Goal: Transaction & Acquisition: Purchase product/service

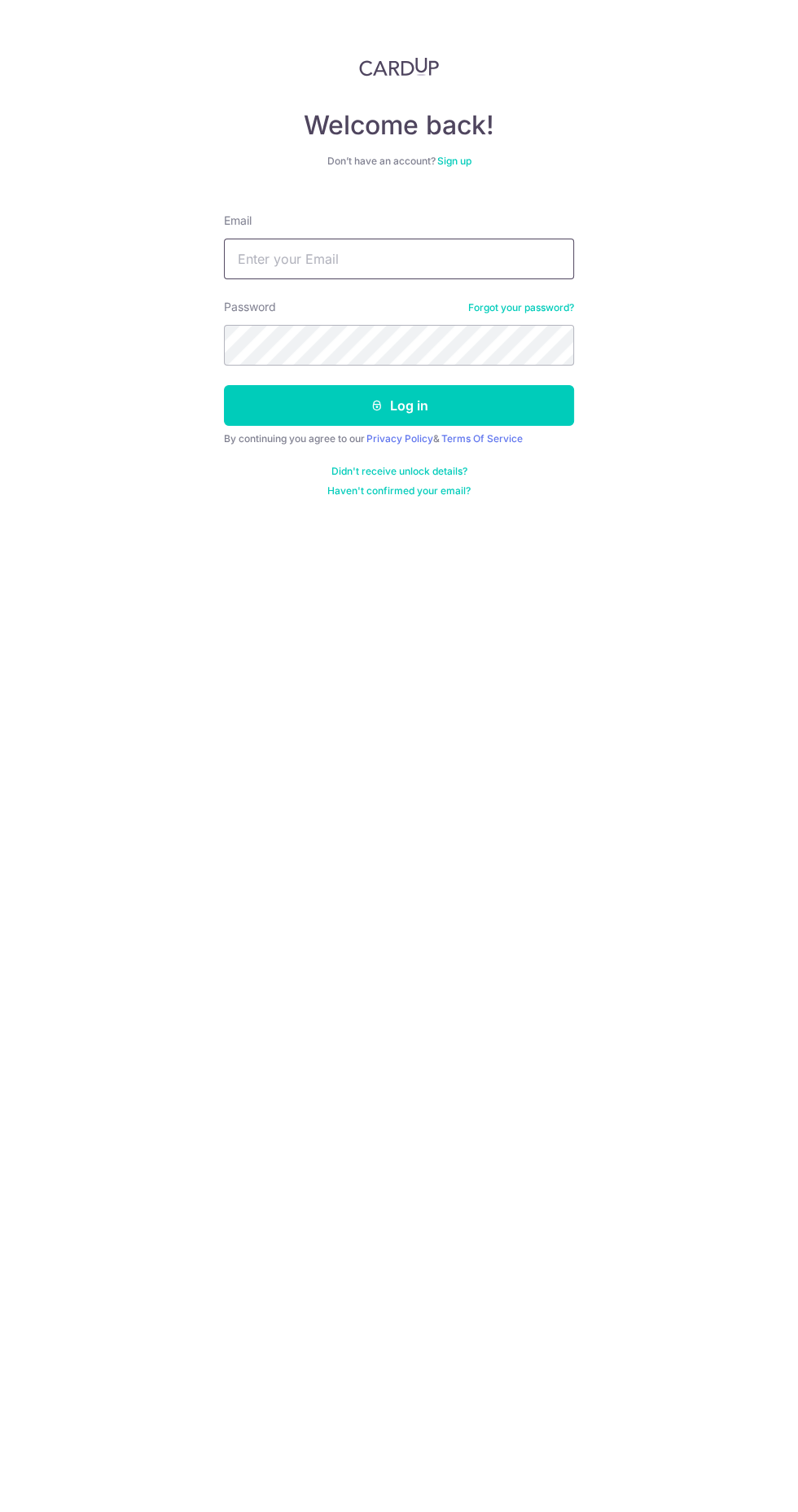
click at [271, 263] on input "Email" at bounding box center [399, 259] width 350 height 41
type input "[EMAIL_ADDRESS][DOMAIN_NAME]"
click at [533, 386] on button "Log in" at bounding box center [399, 406] width 350 height 41
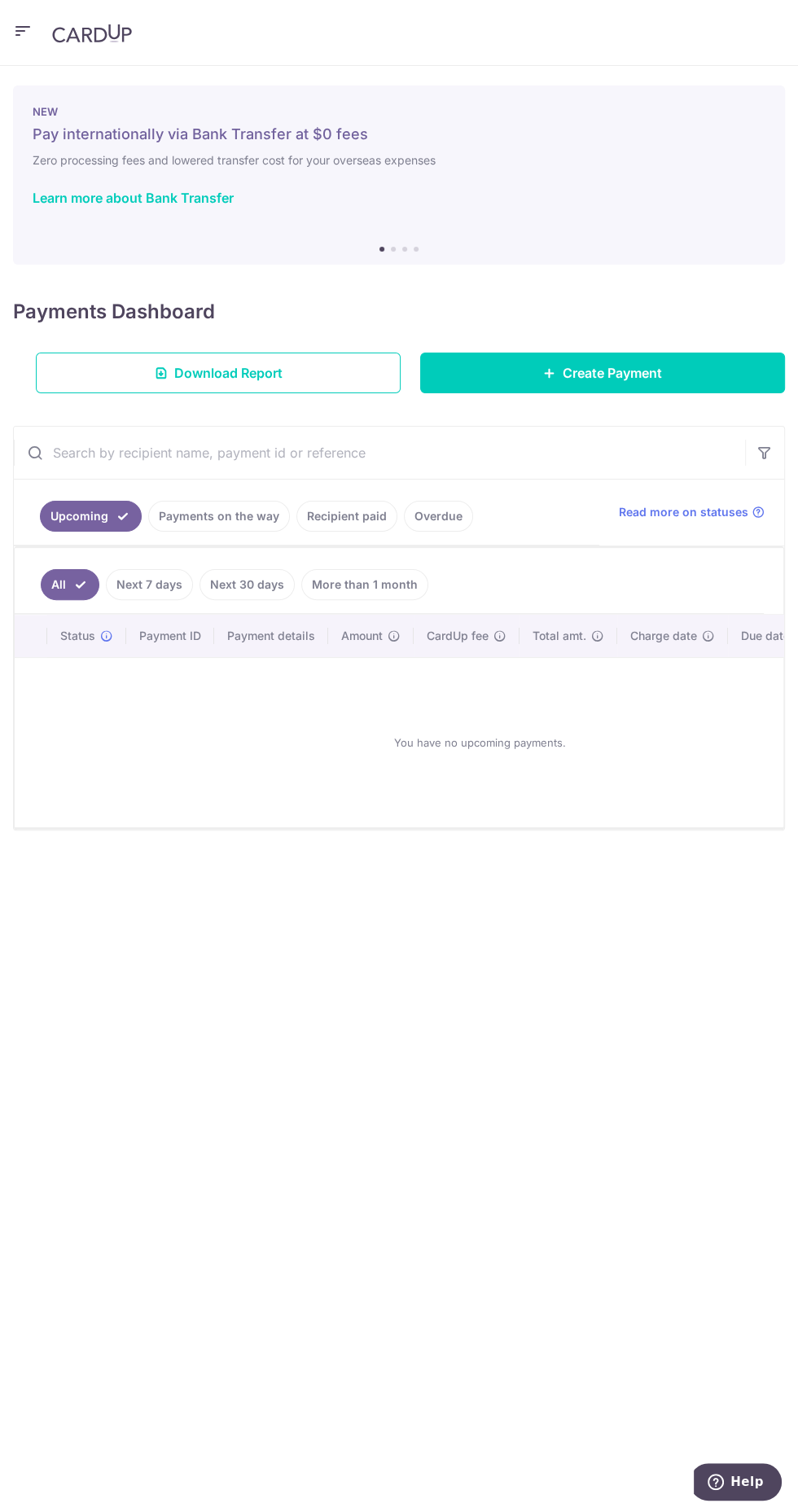
click at [22, 29] on icon "button" at bounding box center [23, 31] width 20 height 20
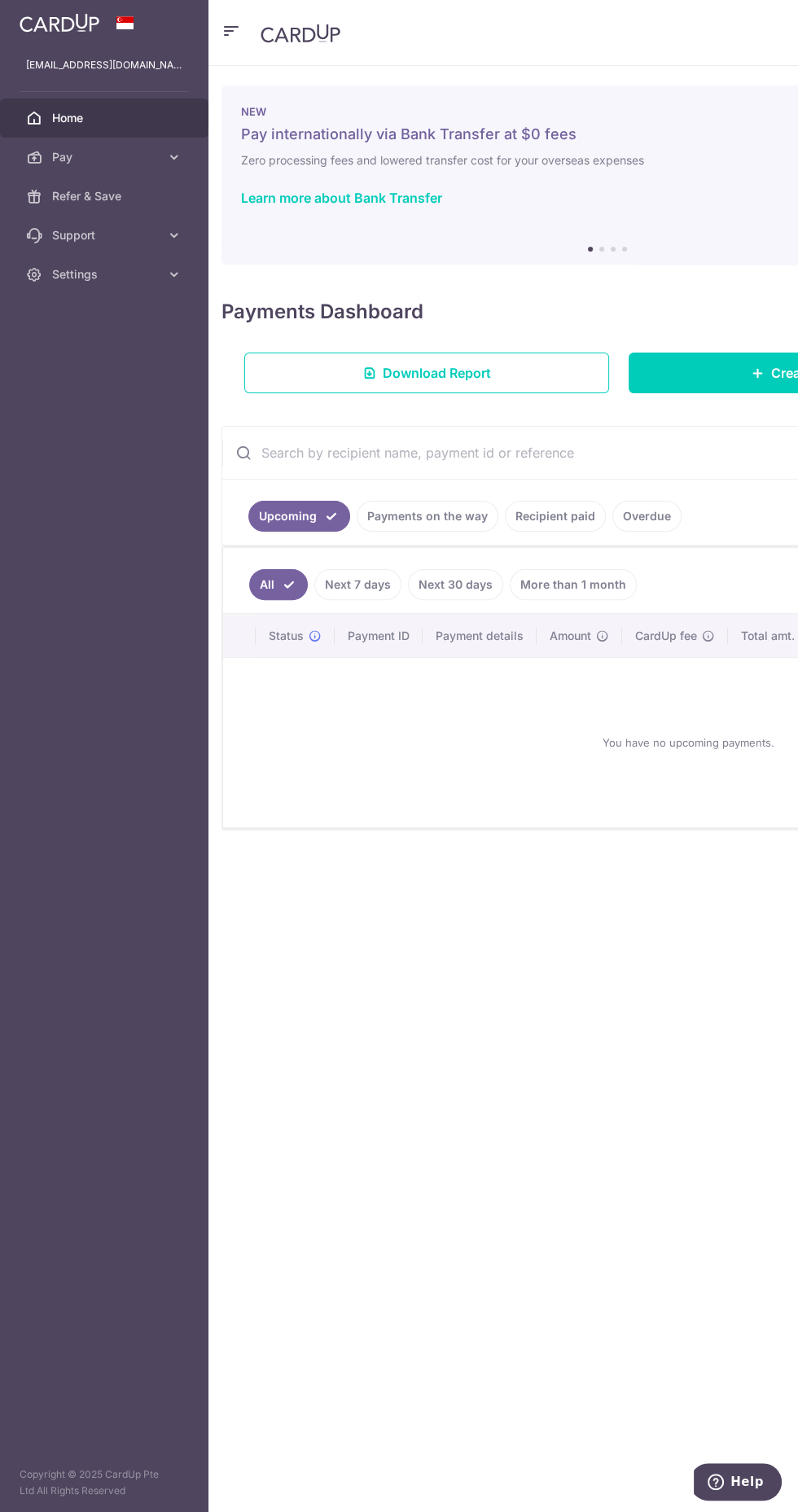
click at [57, 152] on span "Pay" at bounding box center [106, 157] width 107 height 16
click at [57, 188] on span "Payments" at bounding box center [106, 196] width 107 height 16
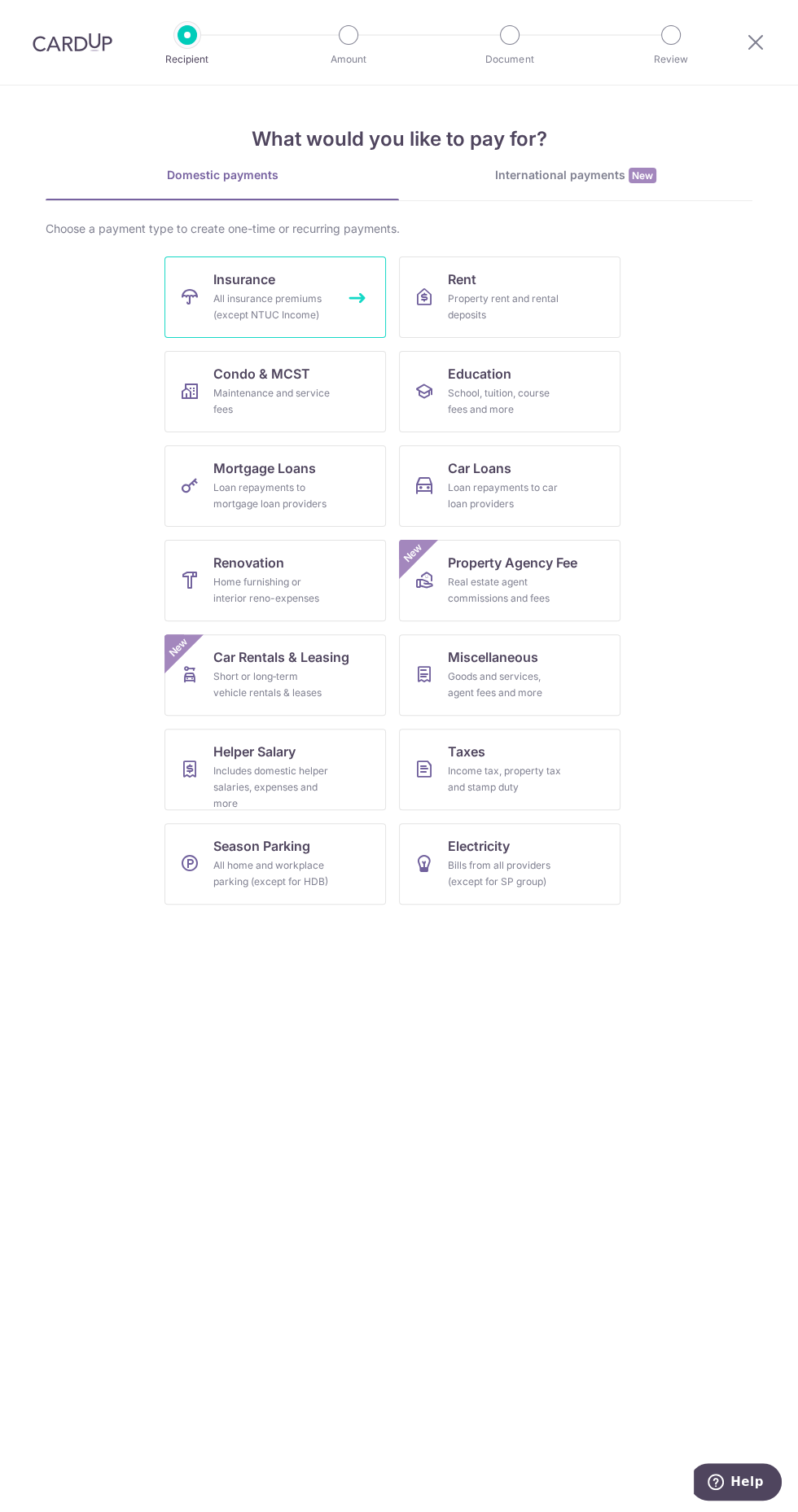
click at [245, 304] on div "All insurance premiums (except NTUC Income)" at bounding box center [271, 307] width 117 height 33
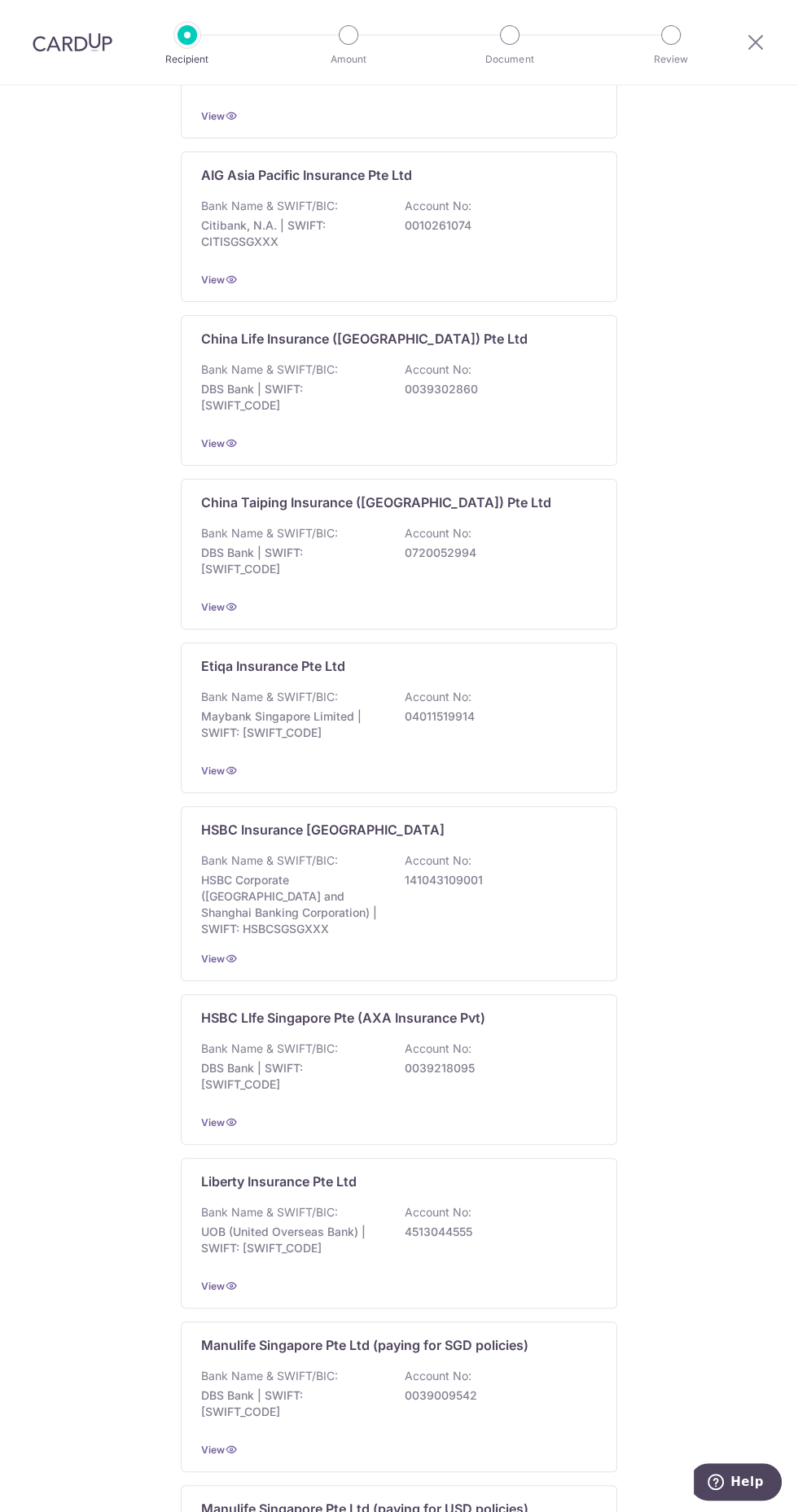
scroll to position [603, 0]
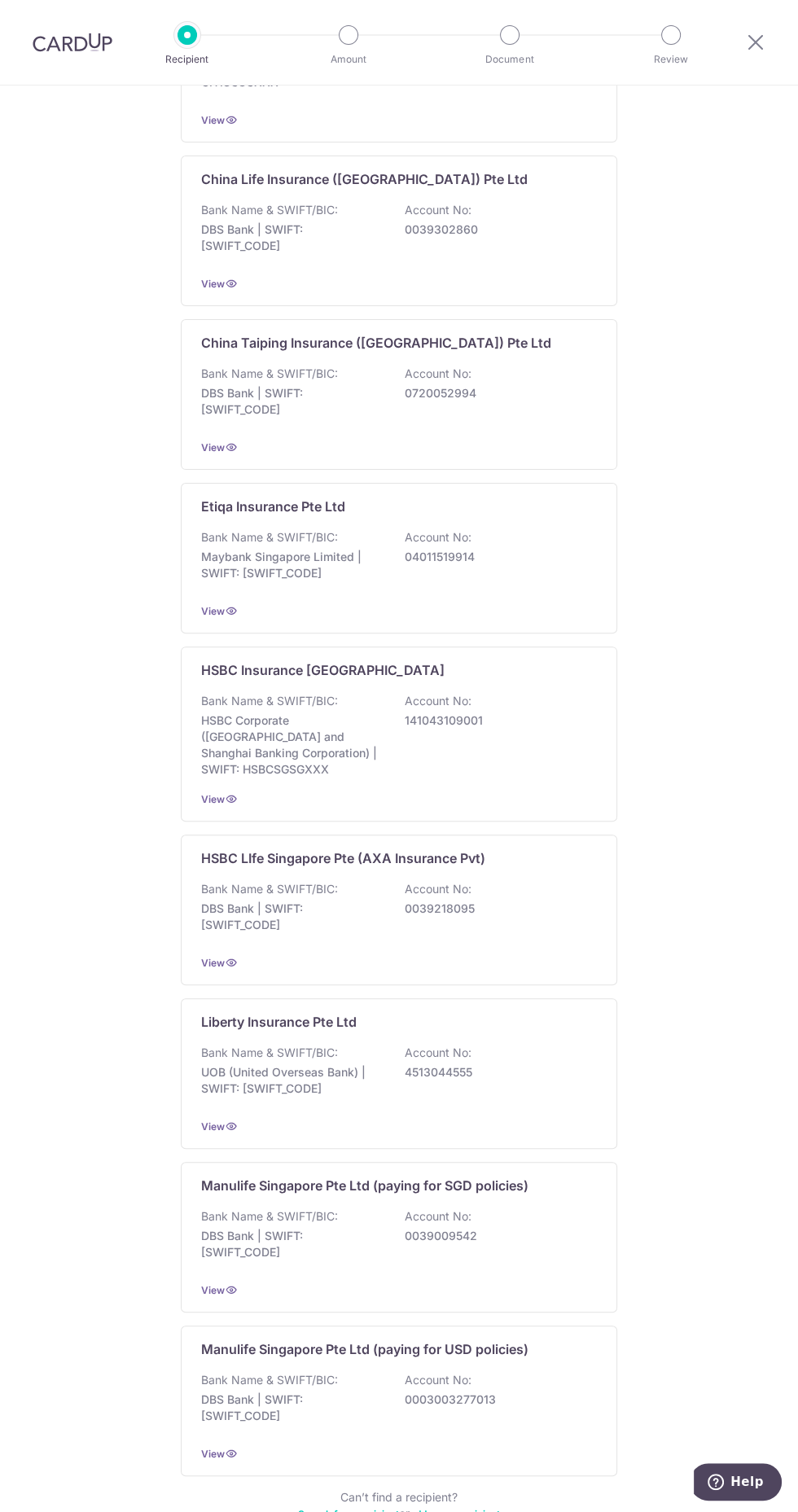
click at [449, 1508] on link "add a new recipient" at bounding box center [455, 1514] width 90 height 12
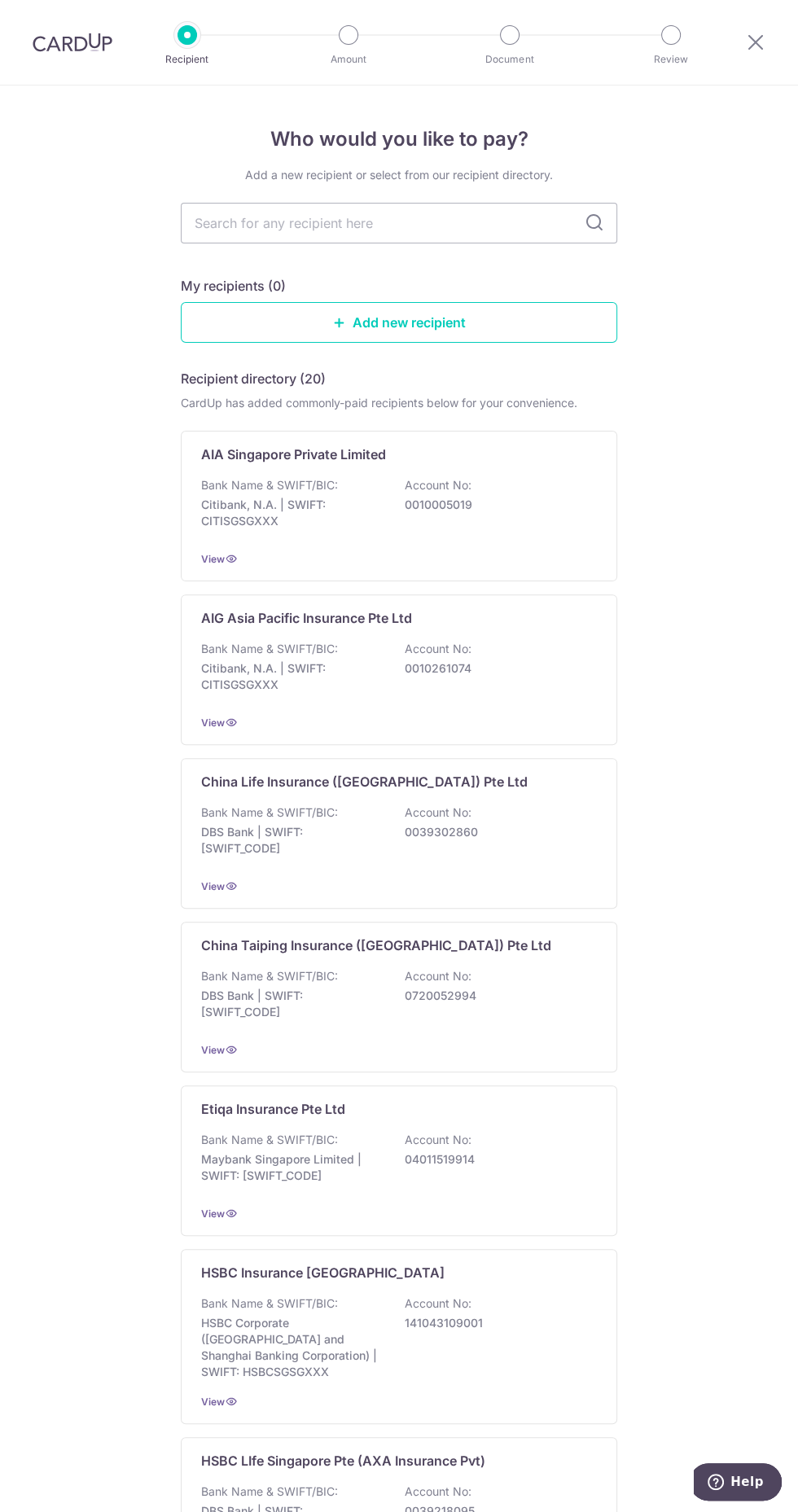
click at [235, 225] on input "text" at bounding box center [399, 223] width 436 height 41
type input "Prudenyial"
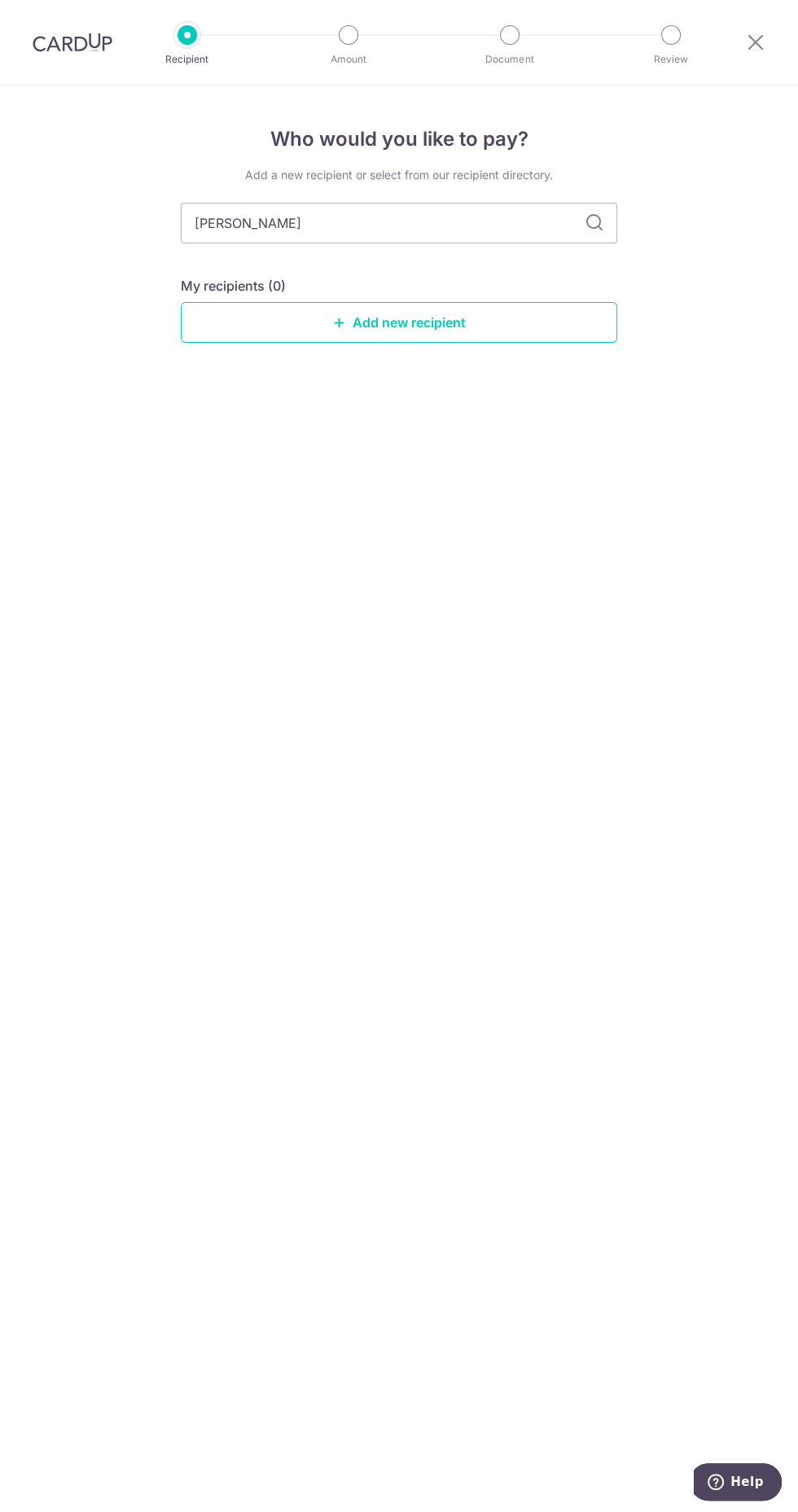
type input "Prudential"
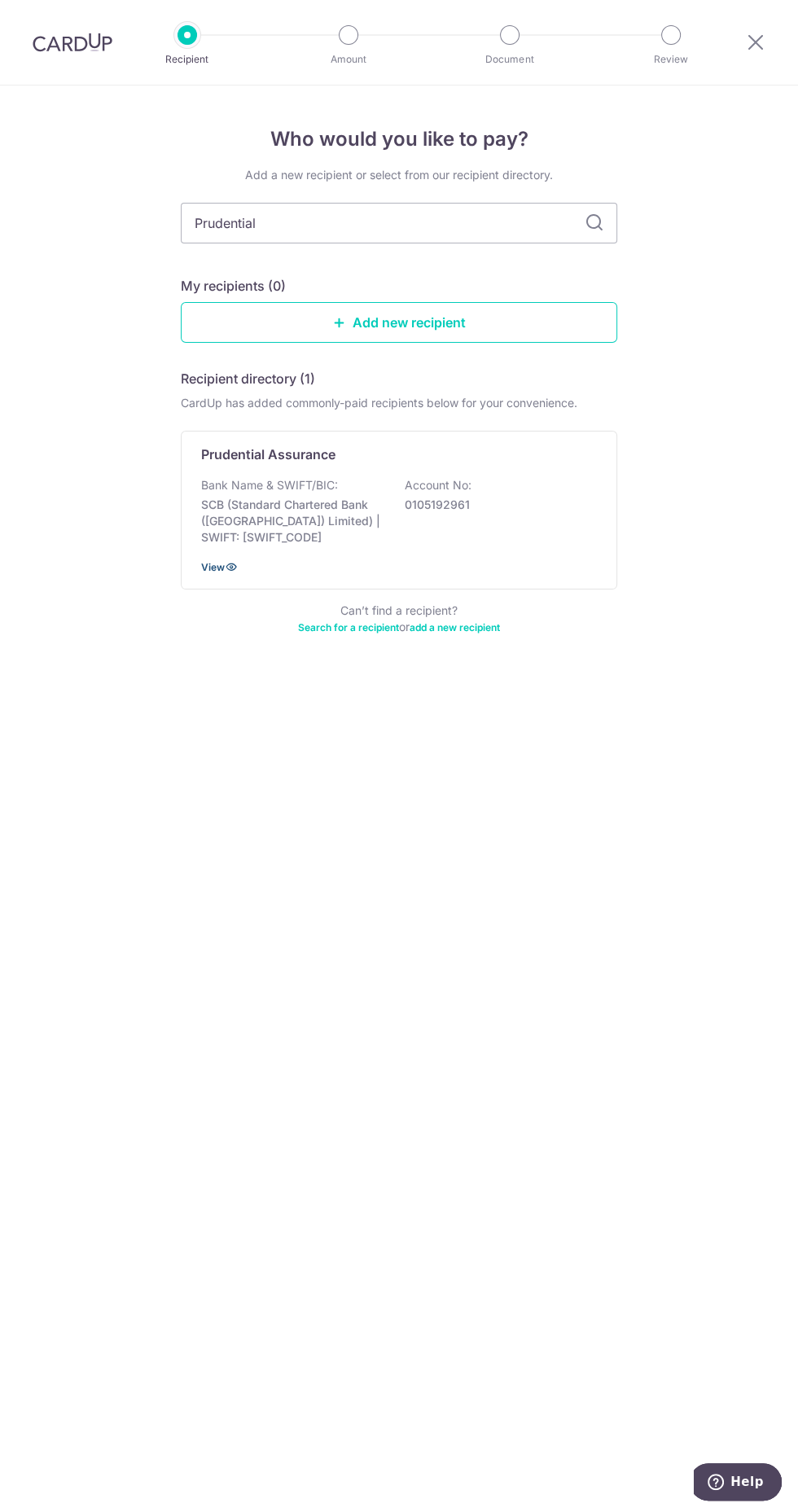
click at [213, 563] on span "View" at bounding box center [212, 567] width 24 height 12
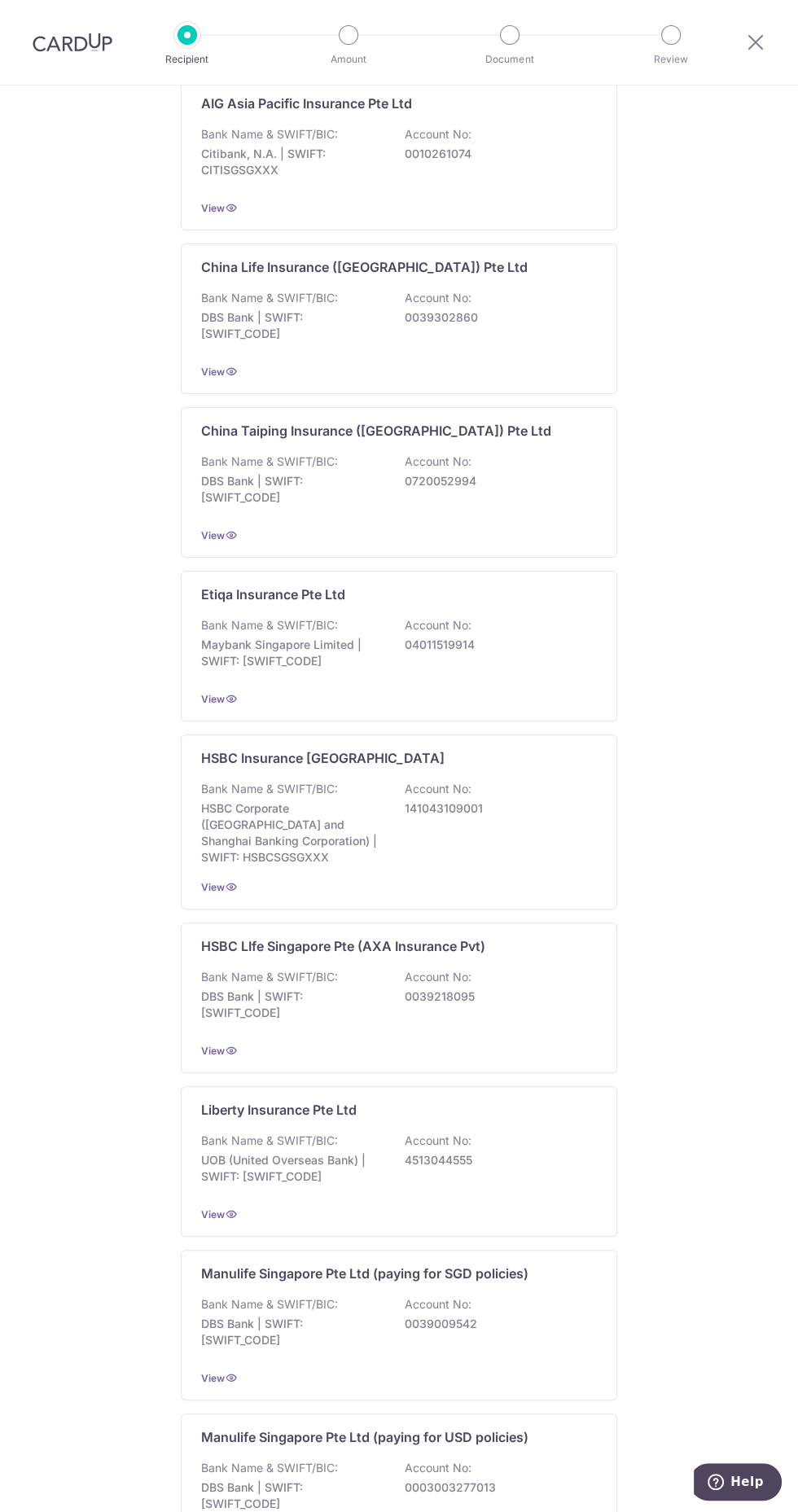
scroll to position [603, 0]
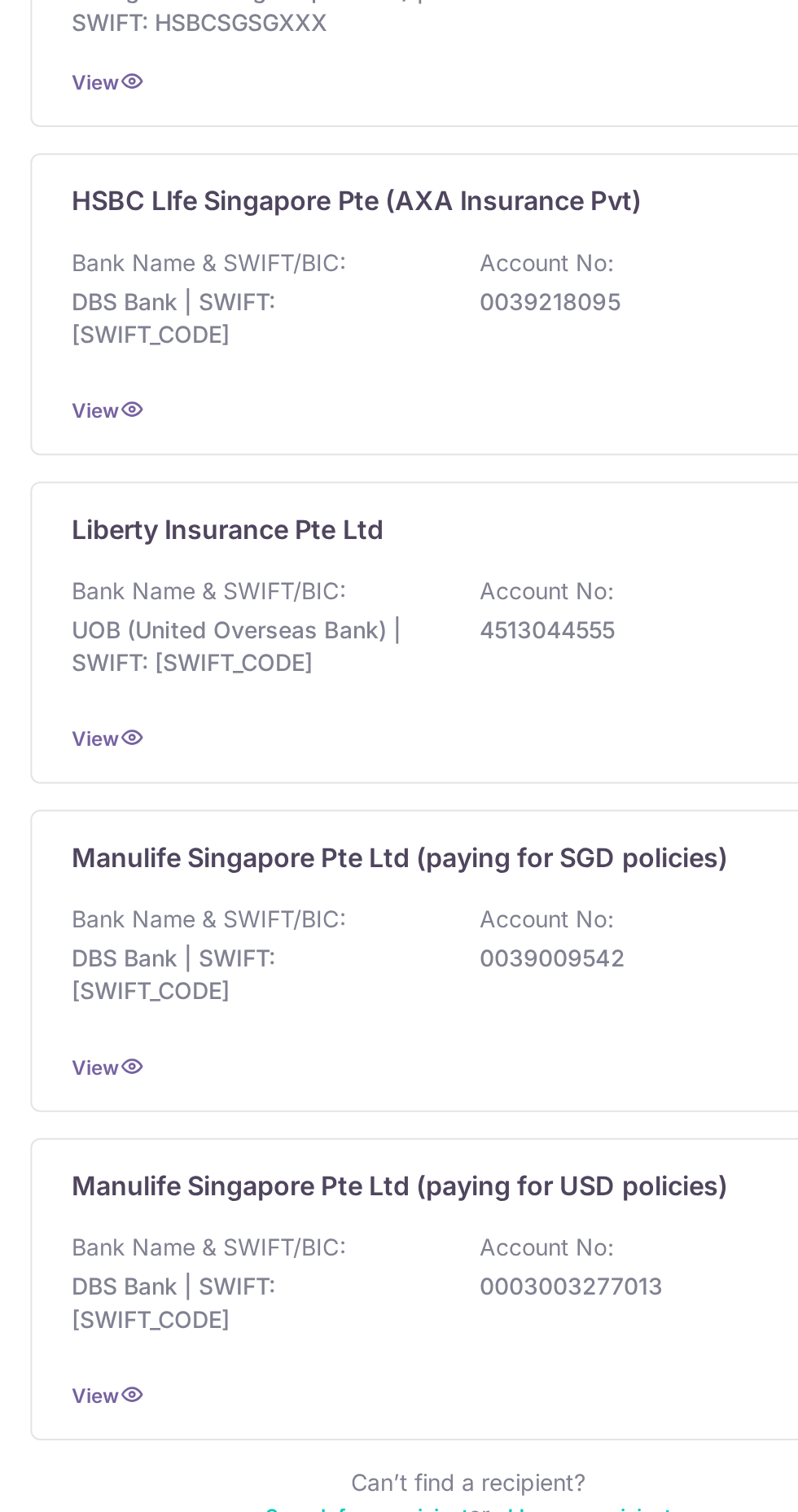
click at [422, 1511] on icon "pager" at bounding box center [418, 1538] width 13 height 13
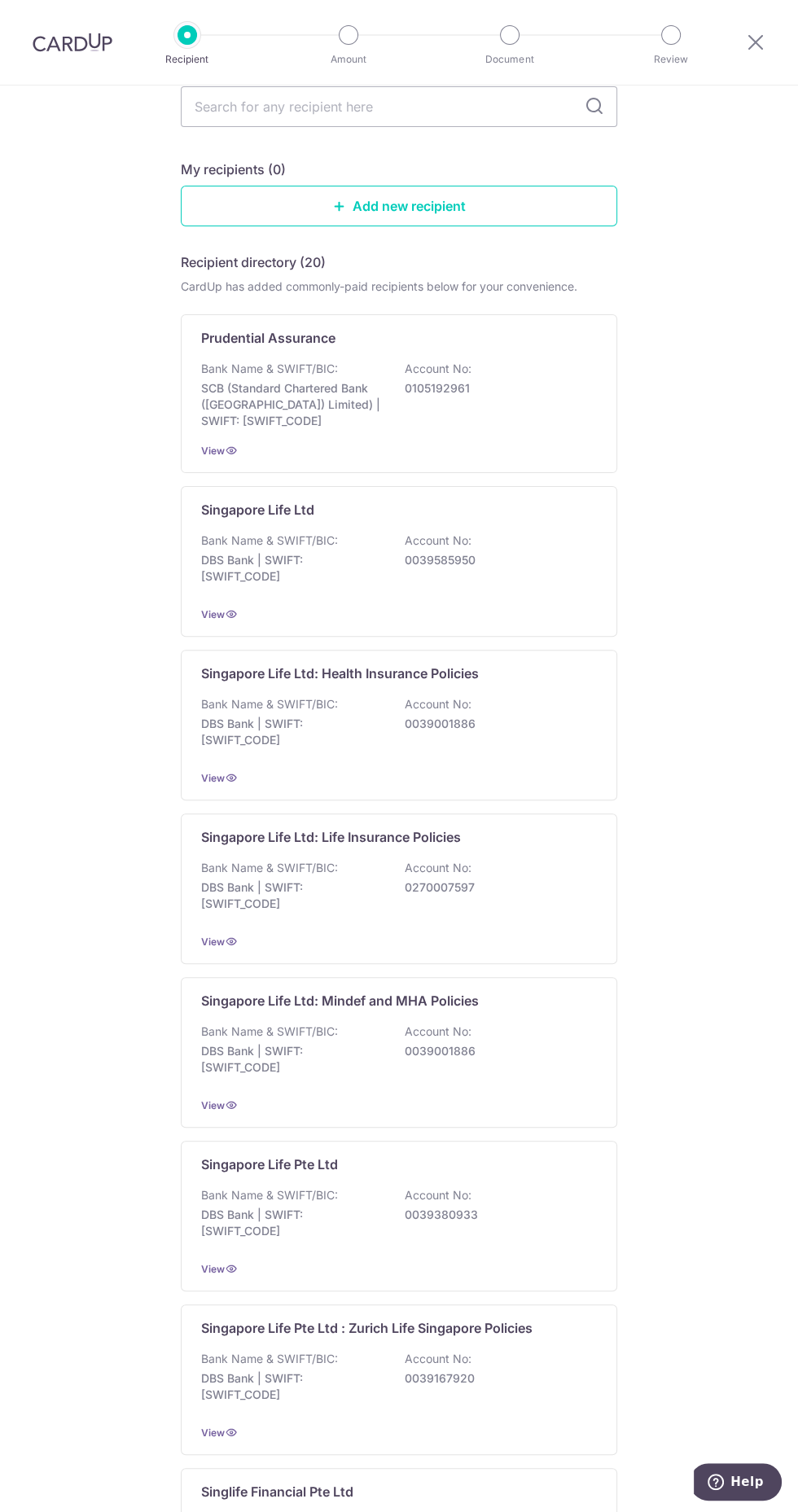
scroll to position [0, 0]
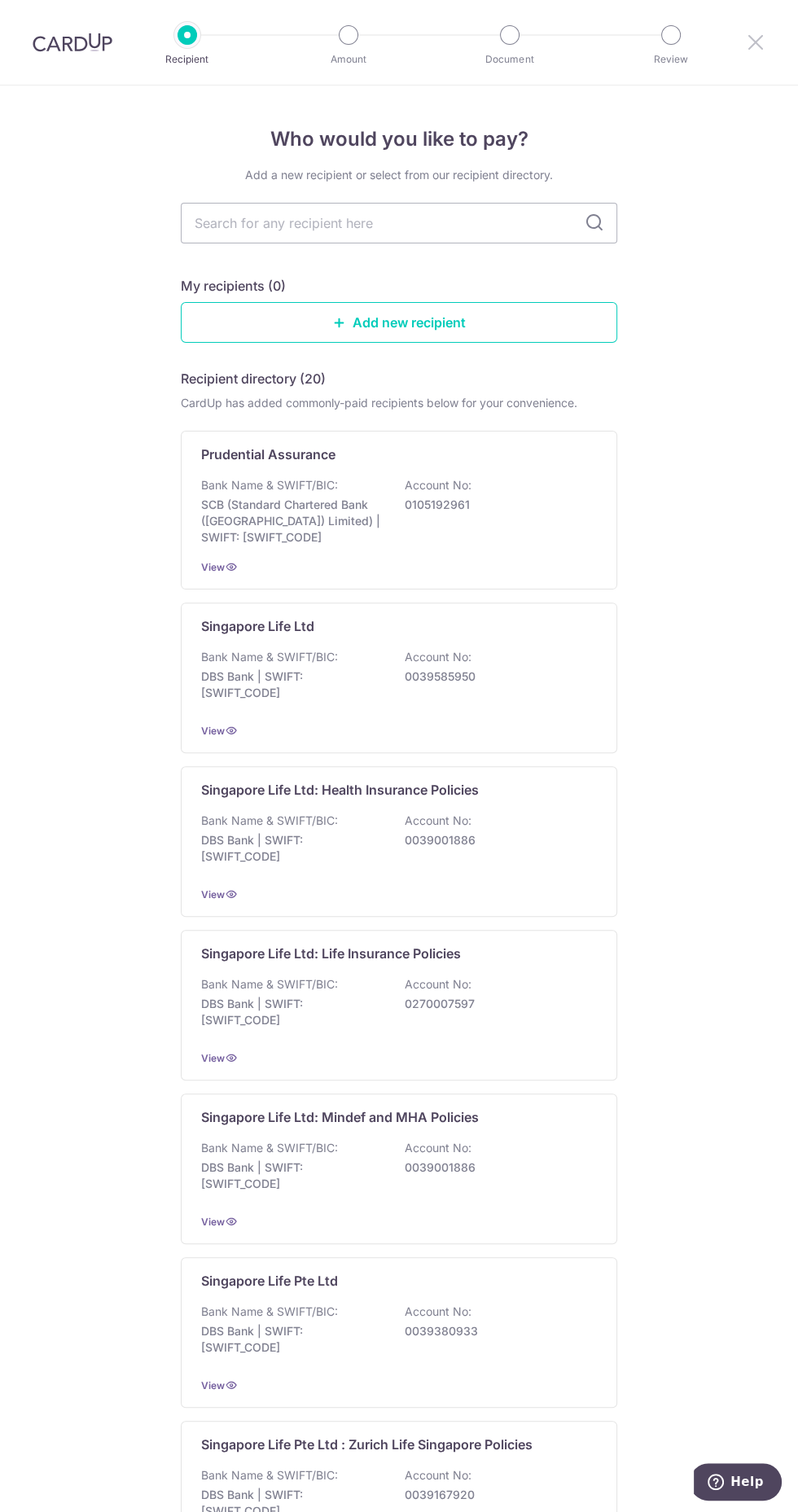
click at [755, 35] on icon at bounding box center [756, 42] width 20 height 20
